Goal: Information Seeking & Learning: Learn about a topic

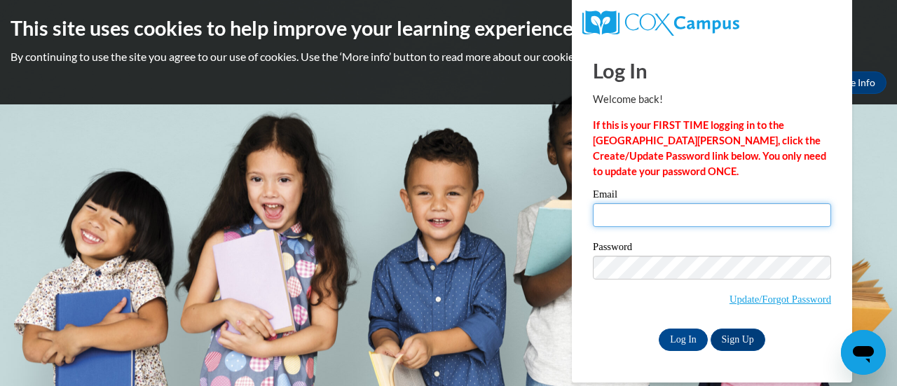
click at [681, 215] on input "Email" at bounding box center [712, 215] width 238 height 24
type input "[EMAIL_ADDRESS][DOMAIN_NAME]"
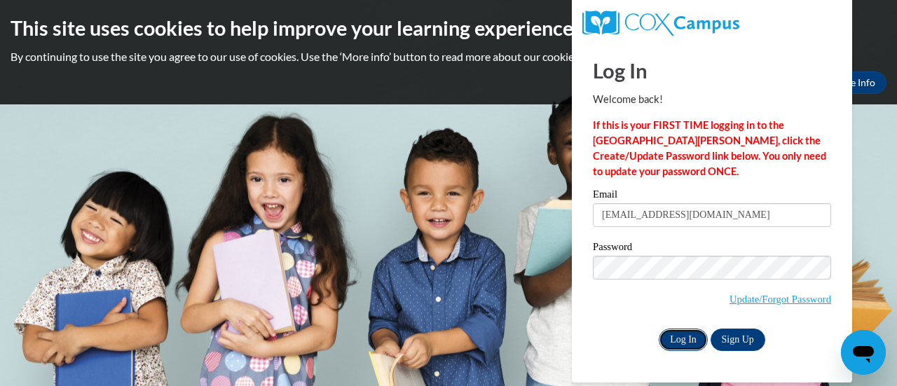
click at [687, 339] on input "Log In" at bounding box center [683, 340] width 49 height 22
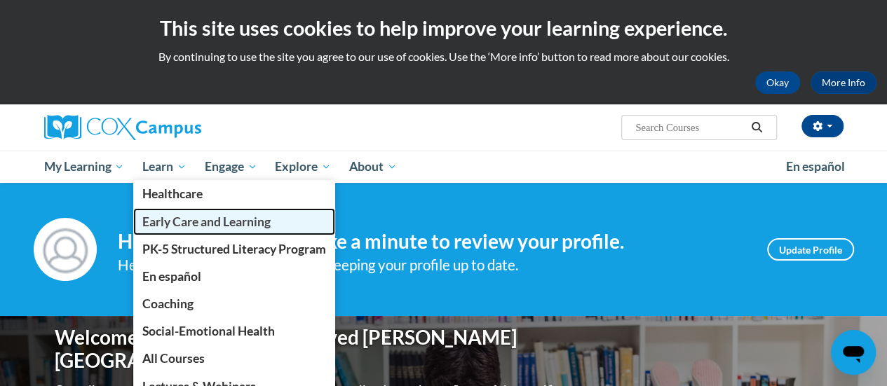
click at [179, 220] on span "Early Care and Learning" at bounding box center [206, 221] width 128 height 15
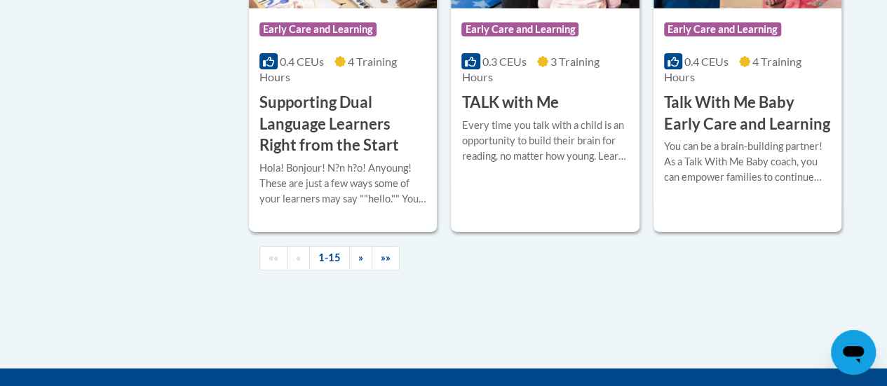
scroll to position [2363, 0]
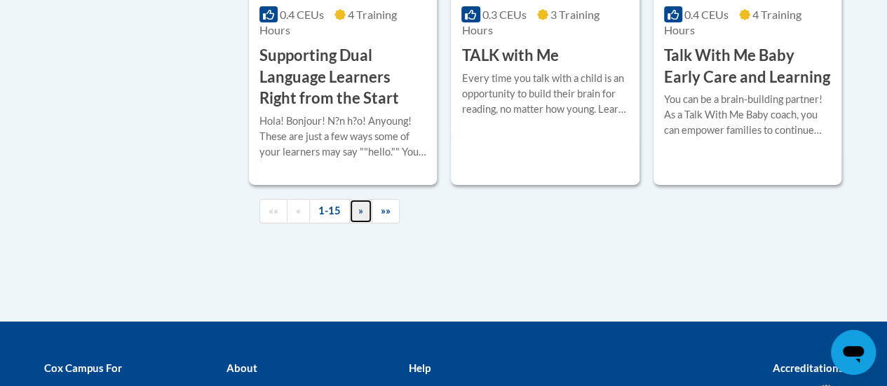
click at [362, 212] on link "»" at bounding box center [360, 211] width 23 height 25
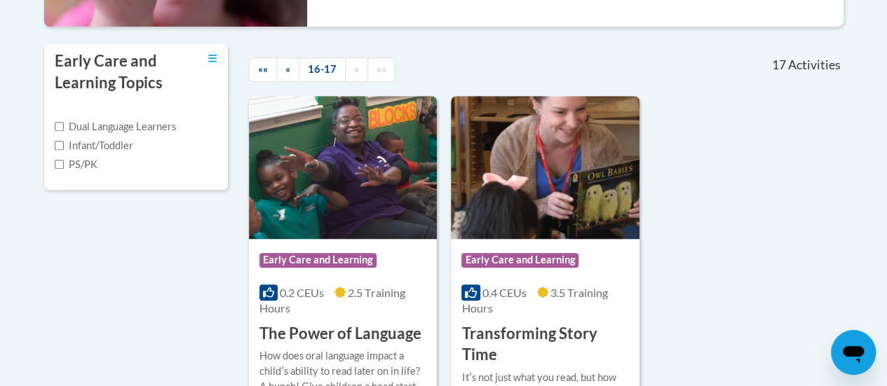
scroll to position [394, 0]
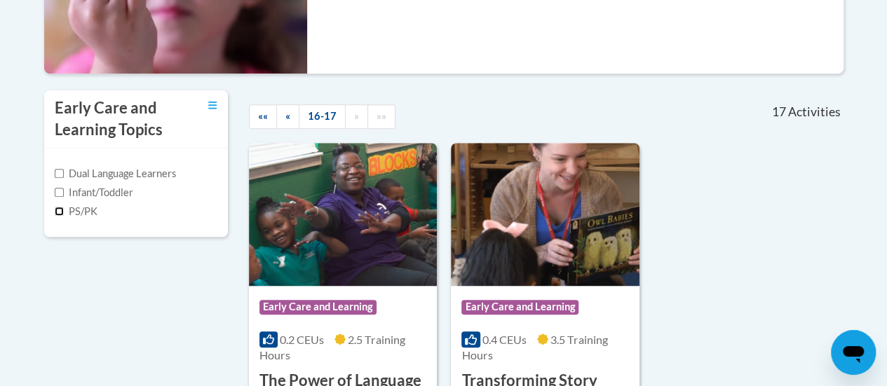
click at [57, 210] on input "PS/PK" at bounding box center [59, 211] width 9 height 9
checkbox input "true"
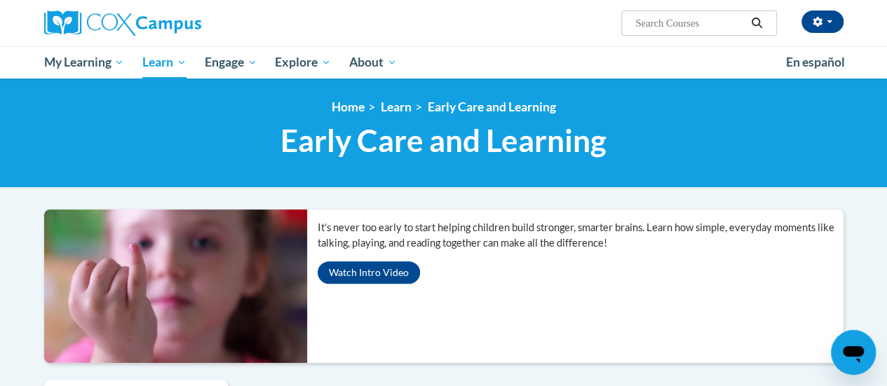
scroll to position [0, 0]
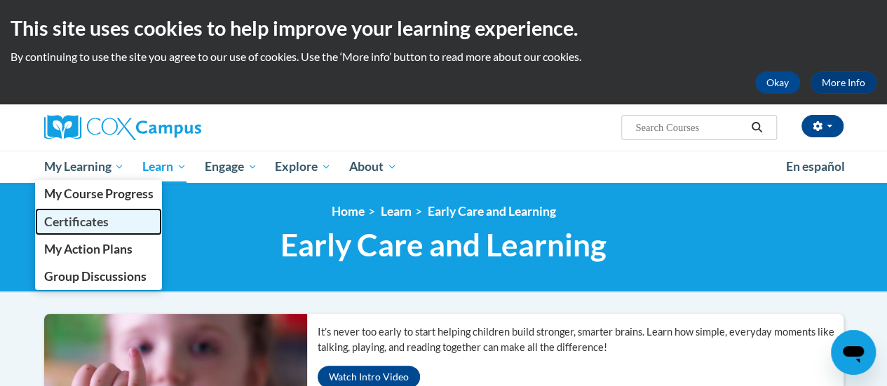
click at [100, 221] on span "Certificates" at bounding box center [75, 221] width 64 height 15
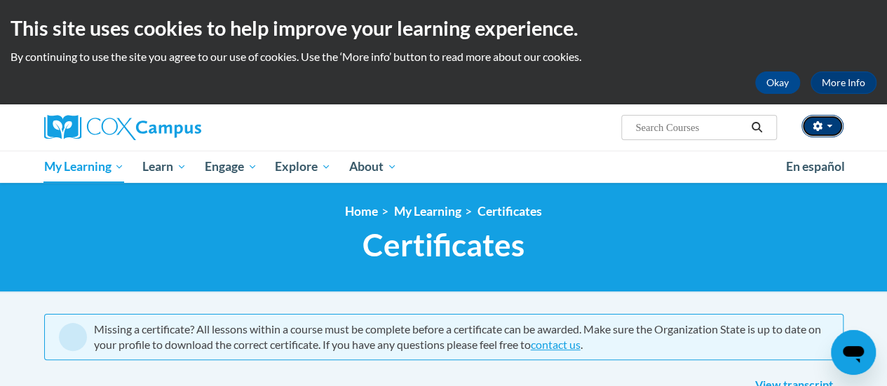
click at [816, 129] on icon "button" at bounding box center [816, 126] width 9 height 10
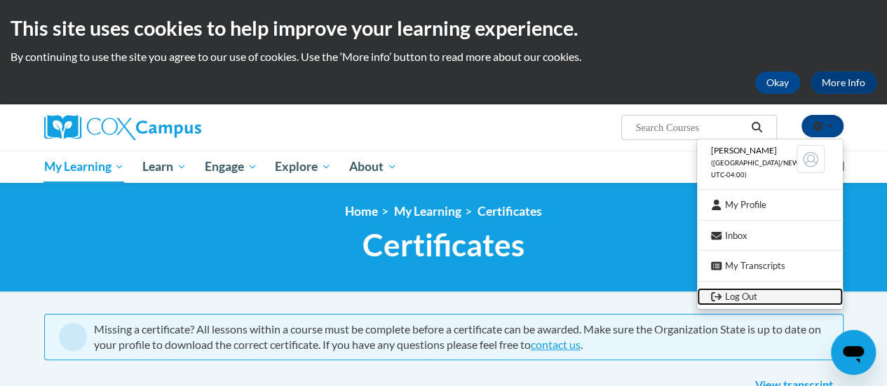
click at [756, 299] on link "Log Out" at bounding box center [770, 297] width 146 height 18
